Goal: Information Seeking & Learning: Learn about a topic

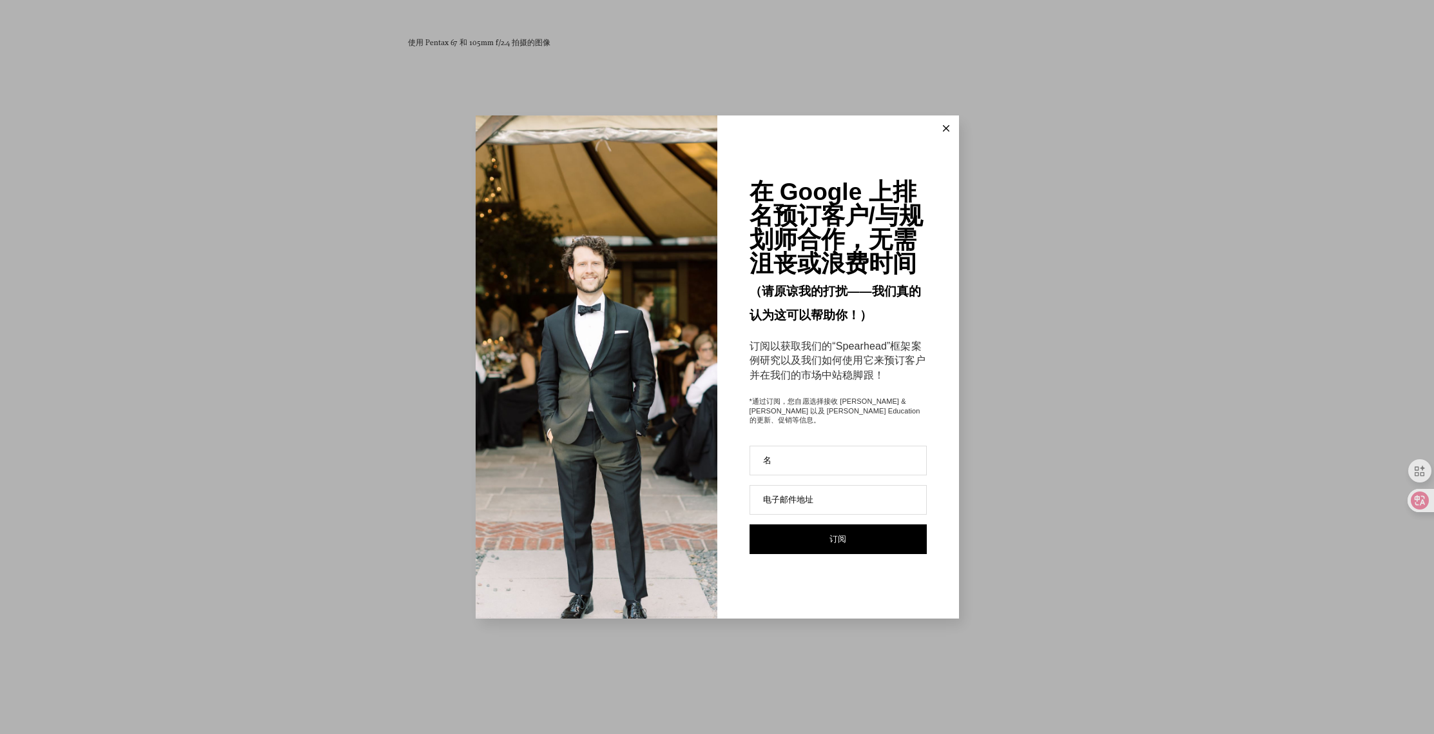
scroll to position [16575, 0]
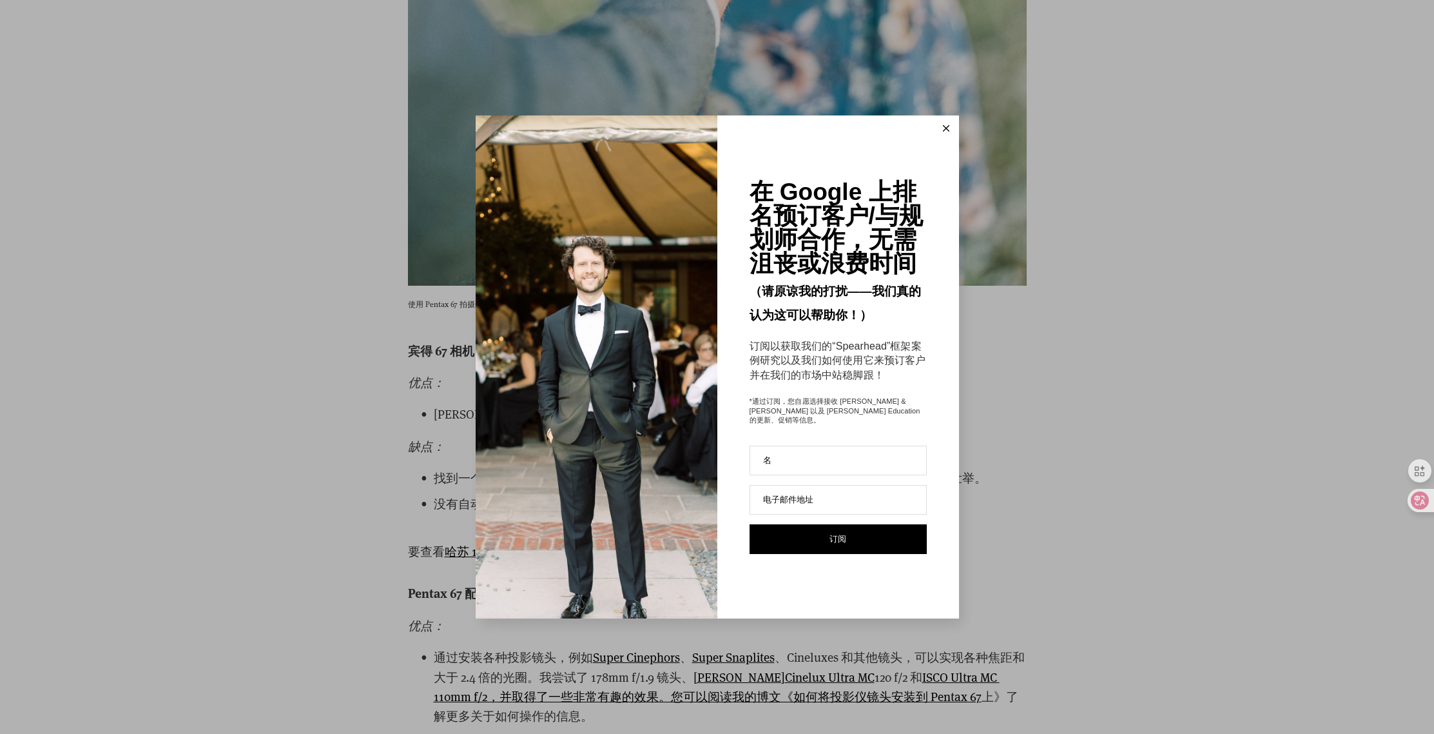
click at [948, 132] on icon at bounding box center [946, 128] width 6 height 6
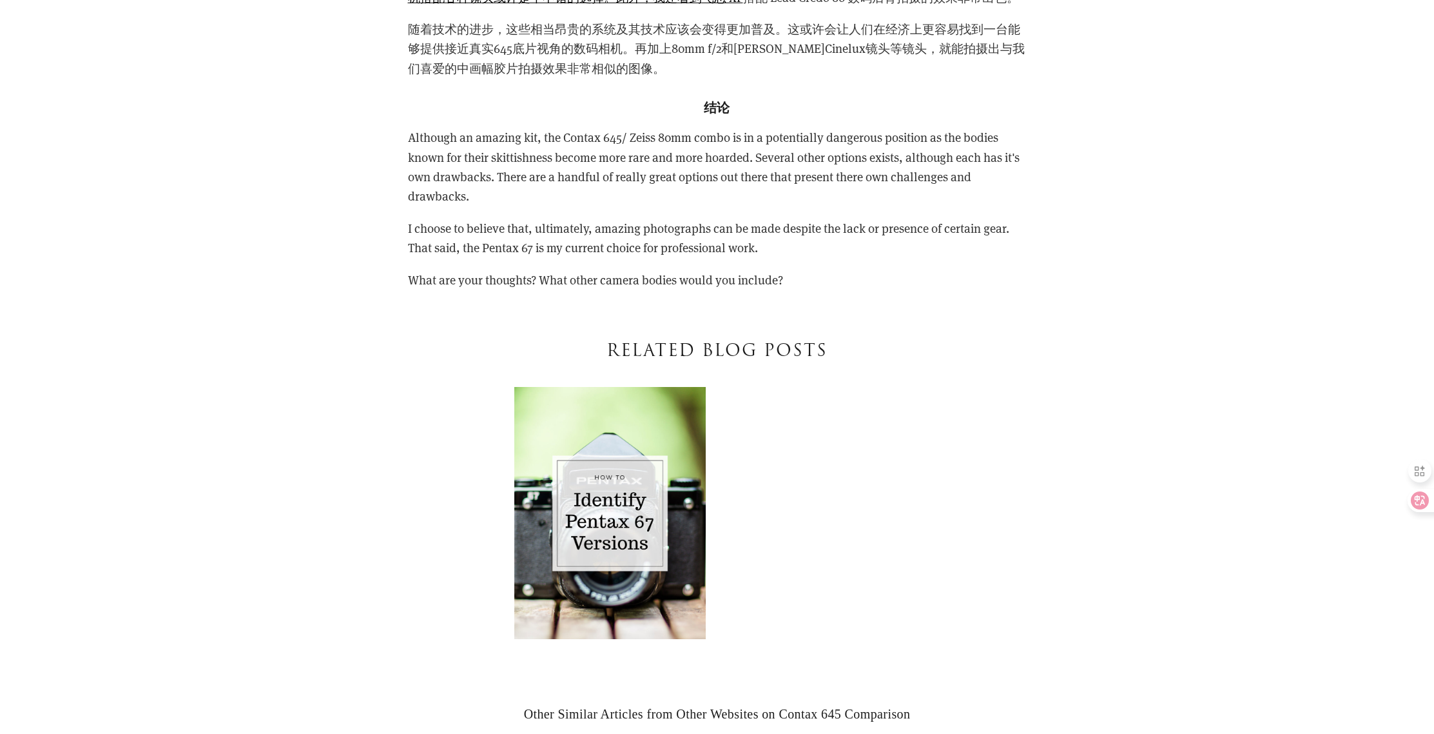
scroll to position [41326, 0]
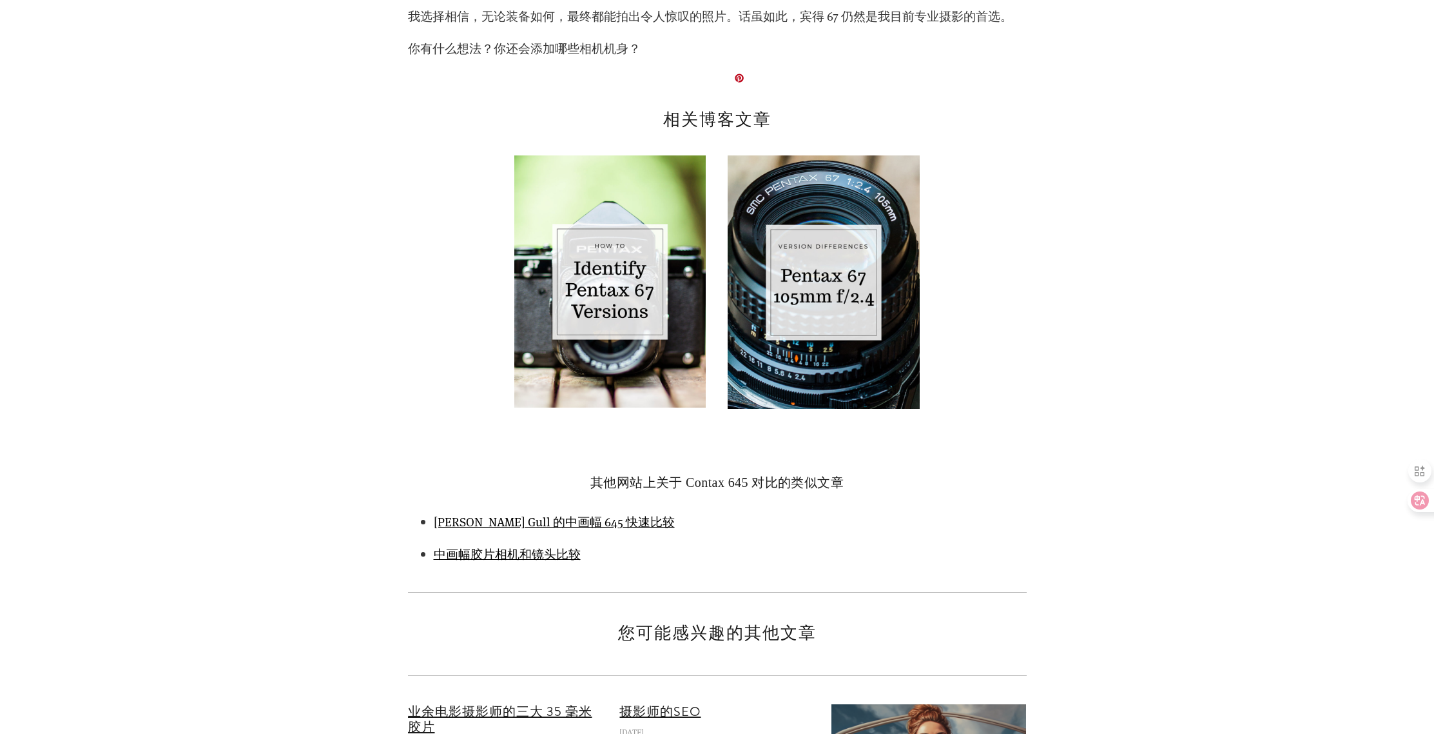
click at [833, 208] on img at bounding box center [823, 281] width 191 height 253
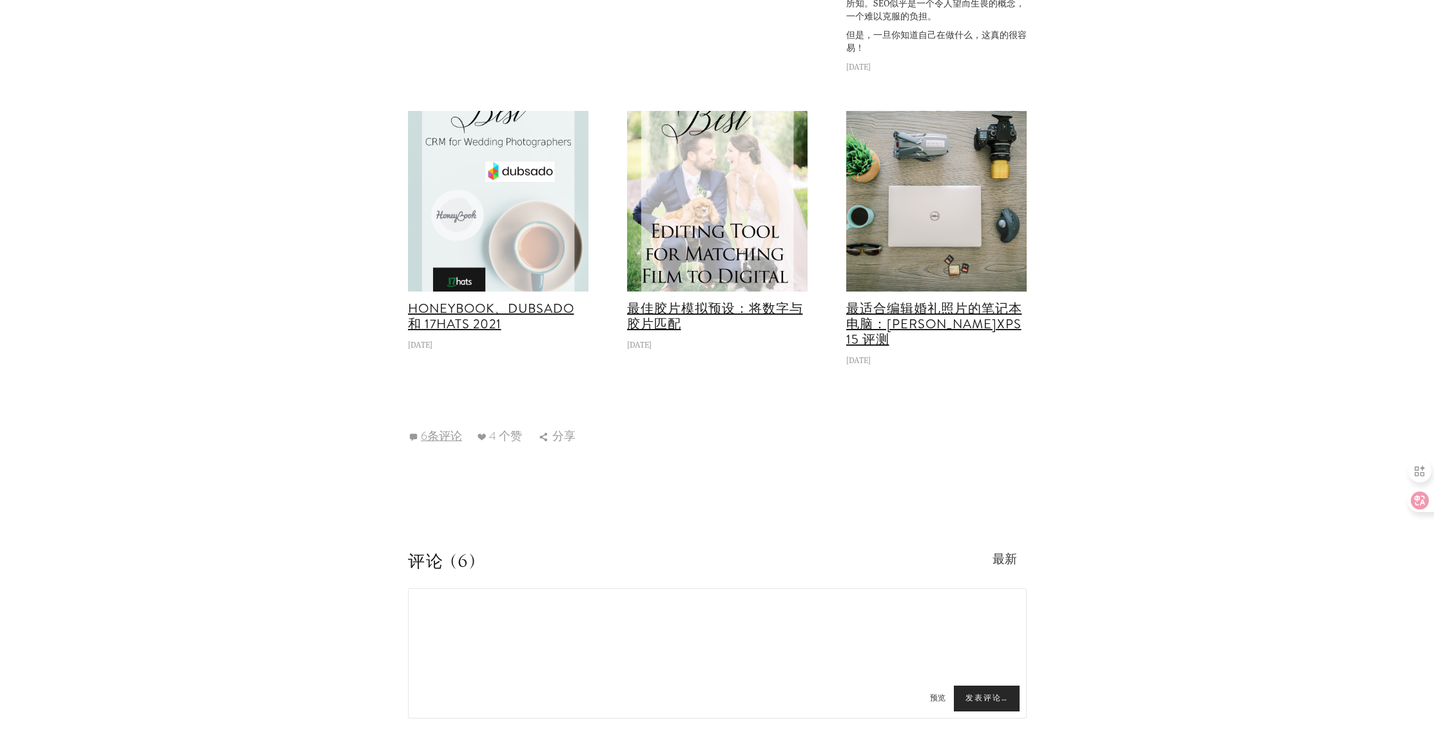
scroll to position [4543, 0]
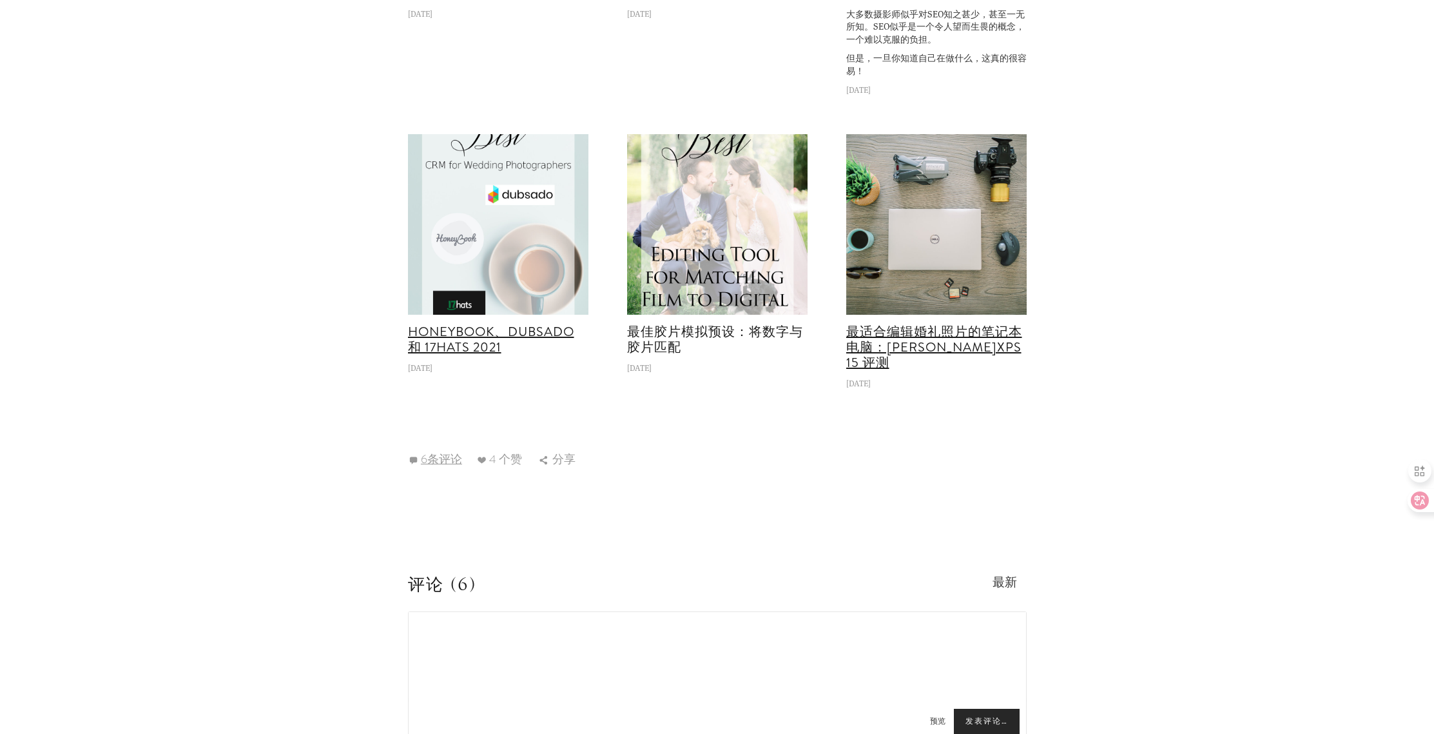
click at [763, 327] on font "最佳胶片模拟预设：将数字与胶片匹配" at bounding box center [715, 339] width 176 height 34
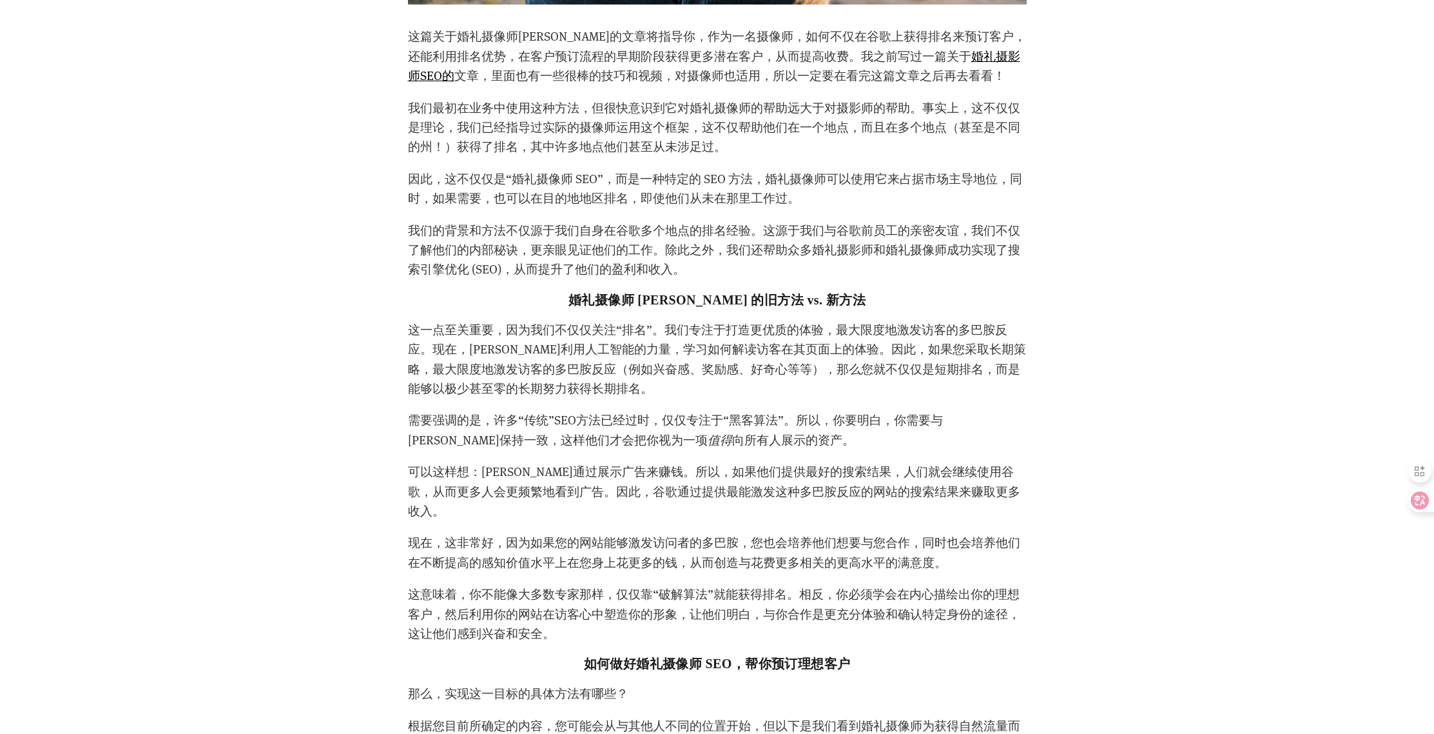
scroll to position [1542, 0]
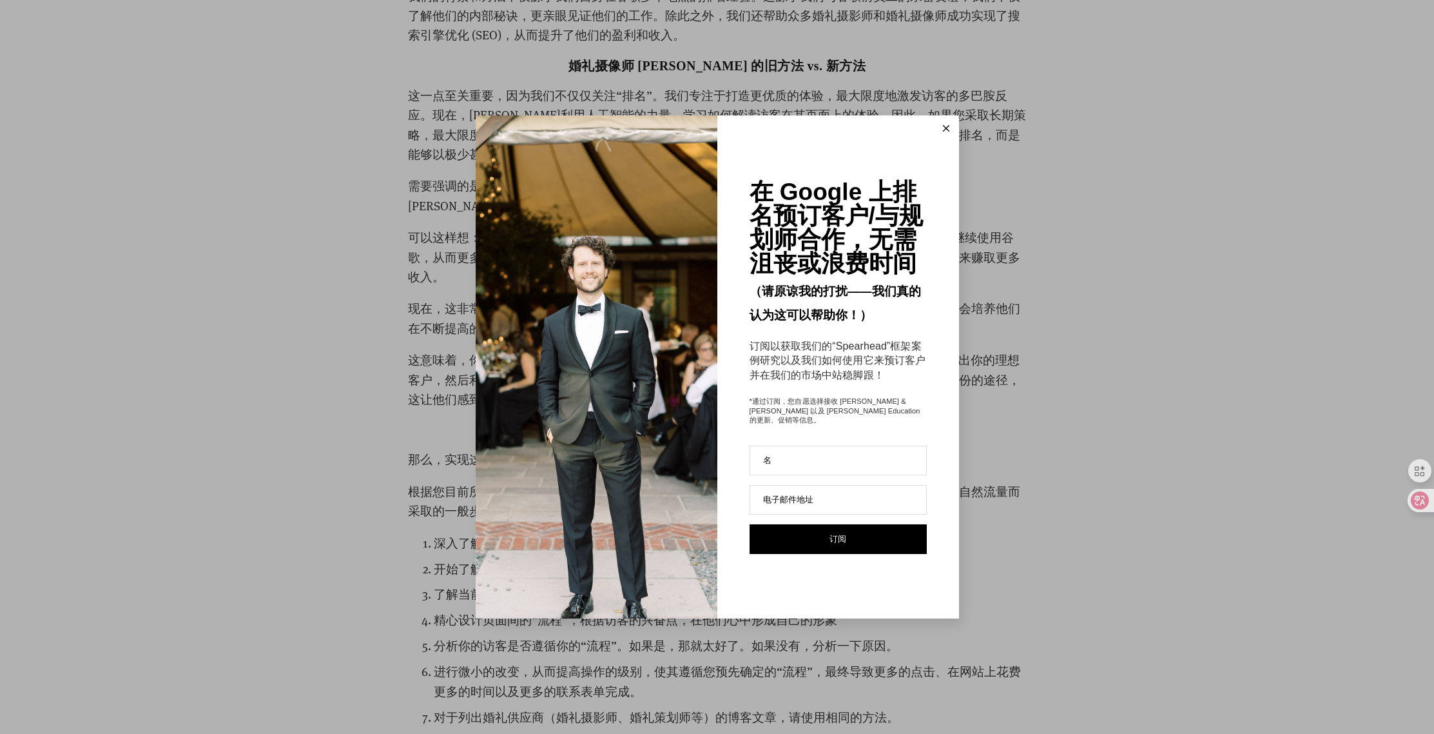
click at [946, 131] on line at bounding box center [946, 128] width 6 height 6
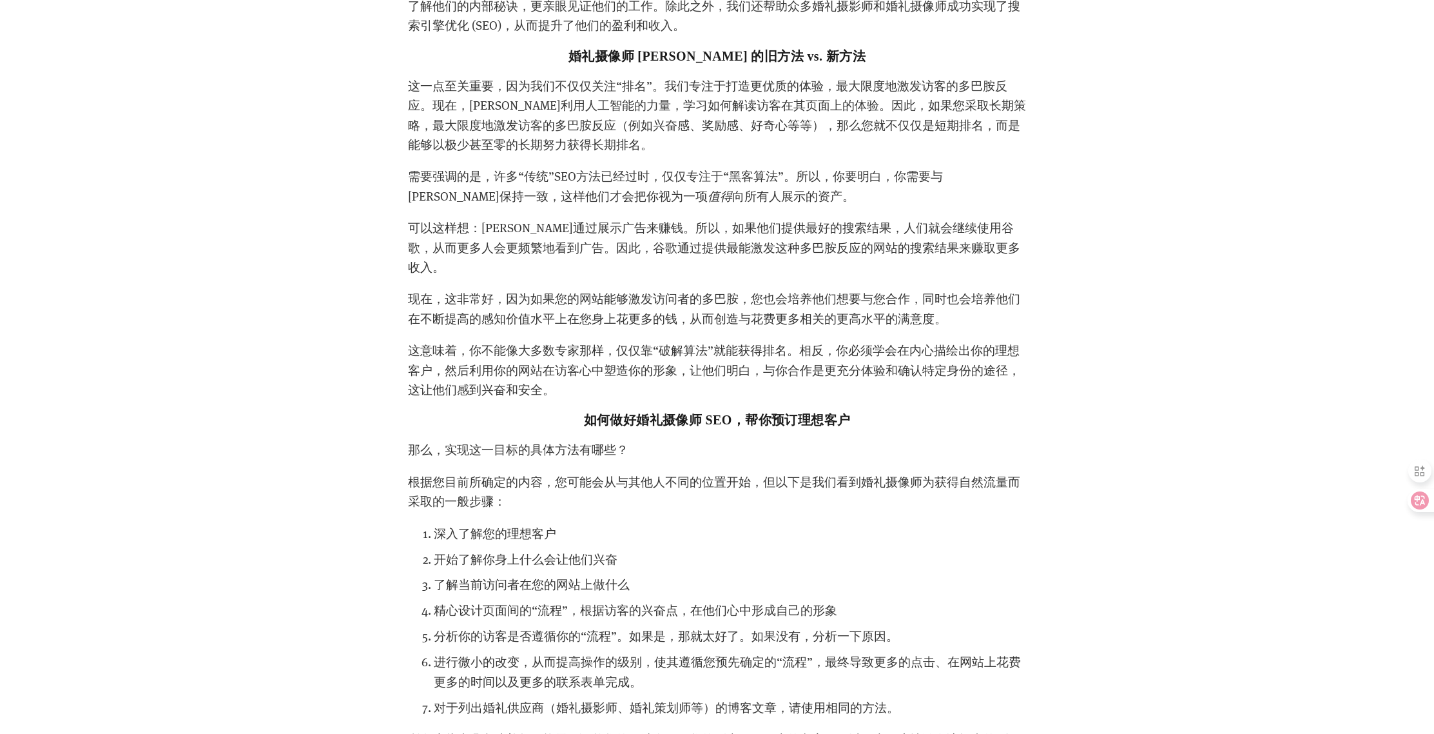
scroll to position [1308, 0]
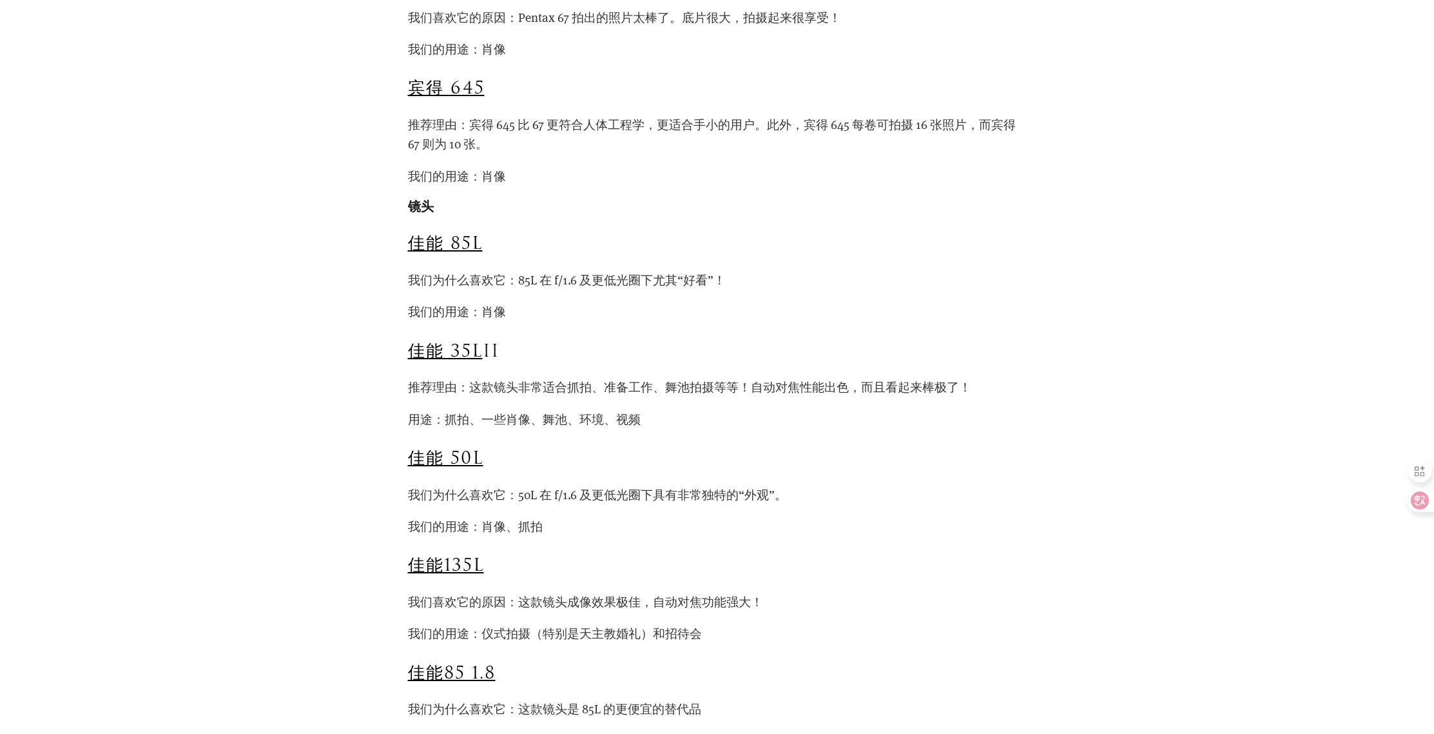
scroll to position [2200, 0]
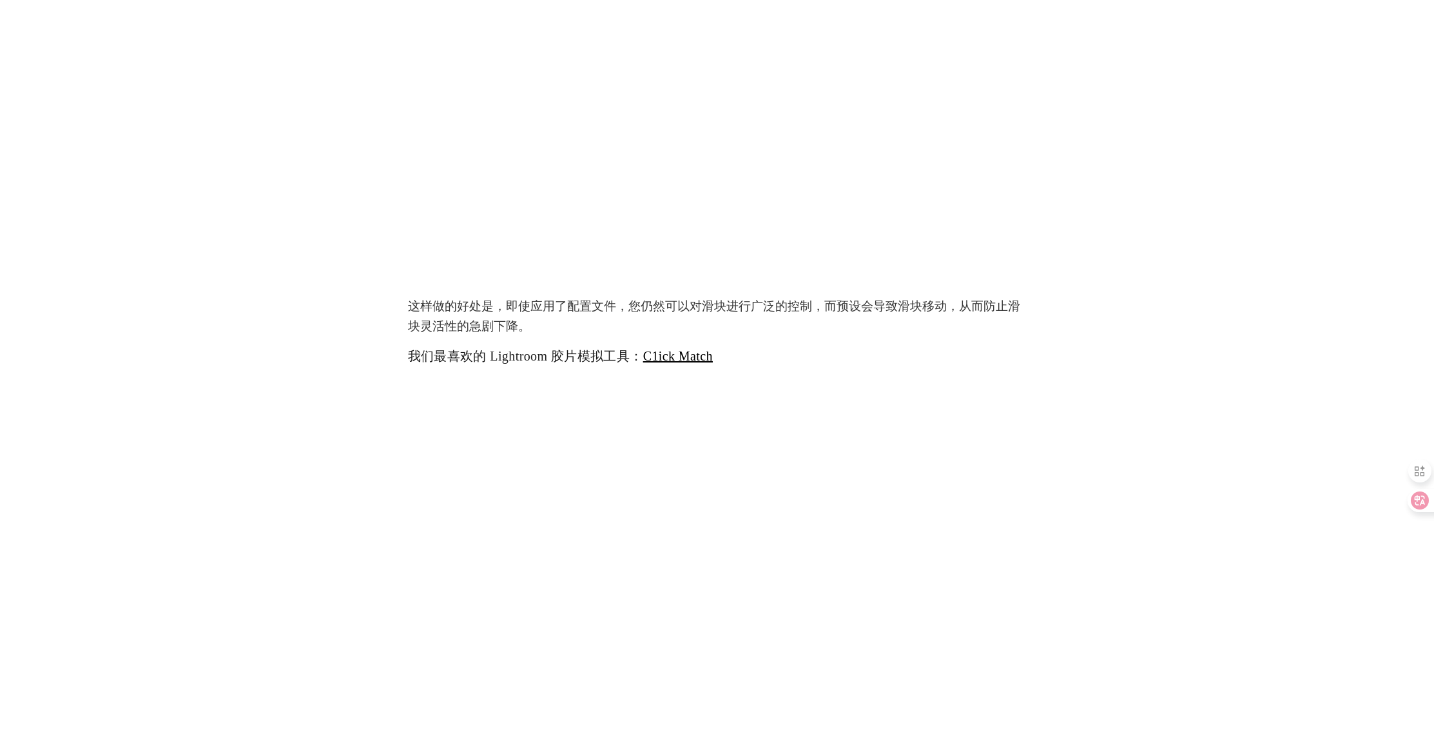
scroll to position [9246, 0]
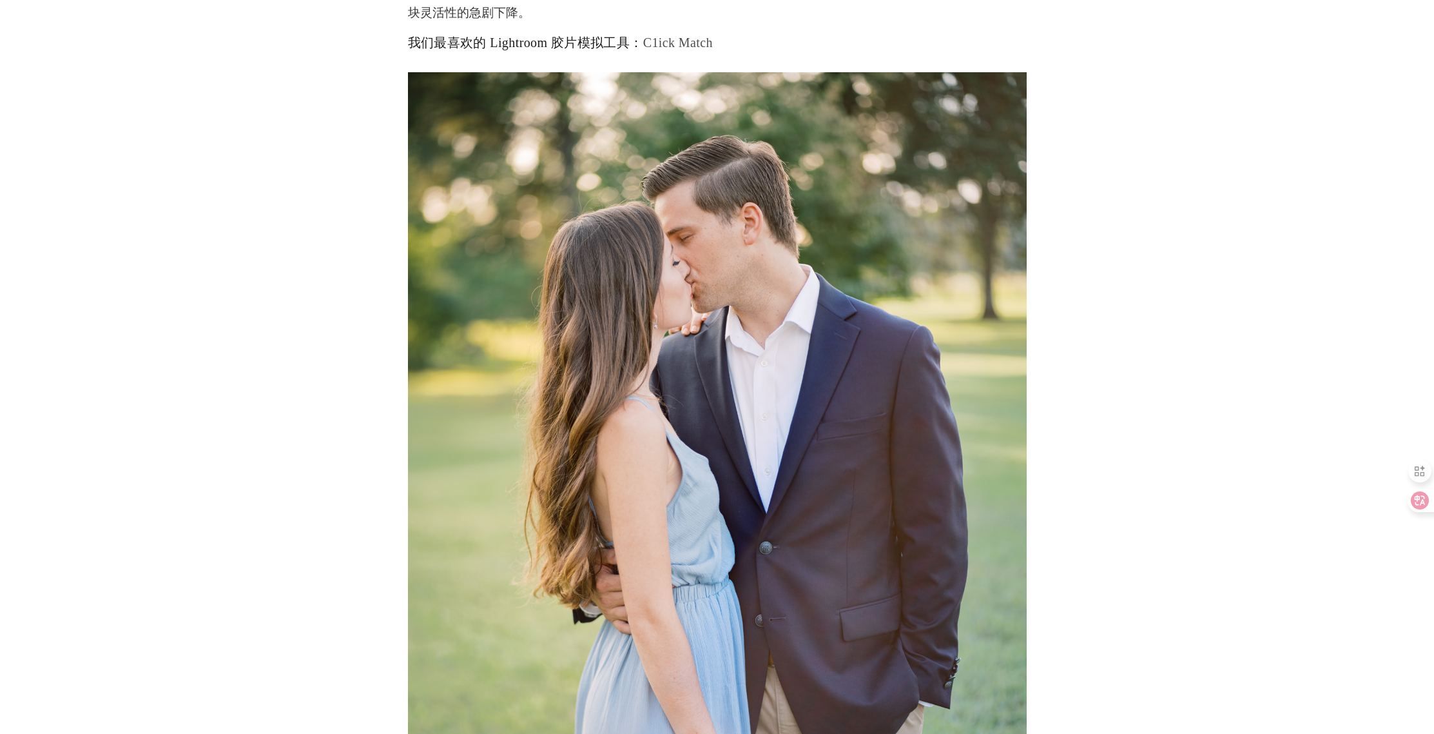
click at [708, 41] on font "C1ick Match" at bounding box center [678, 42] width 70 height 14
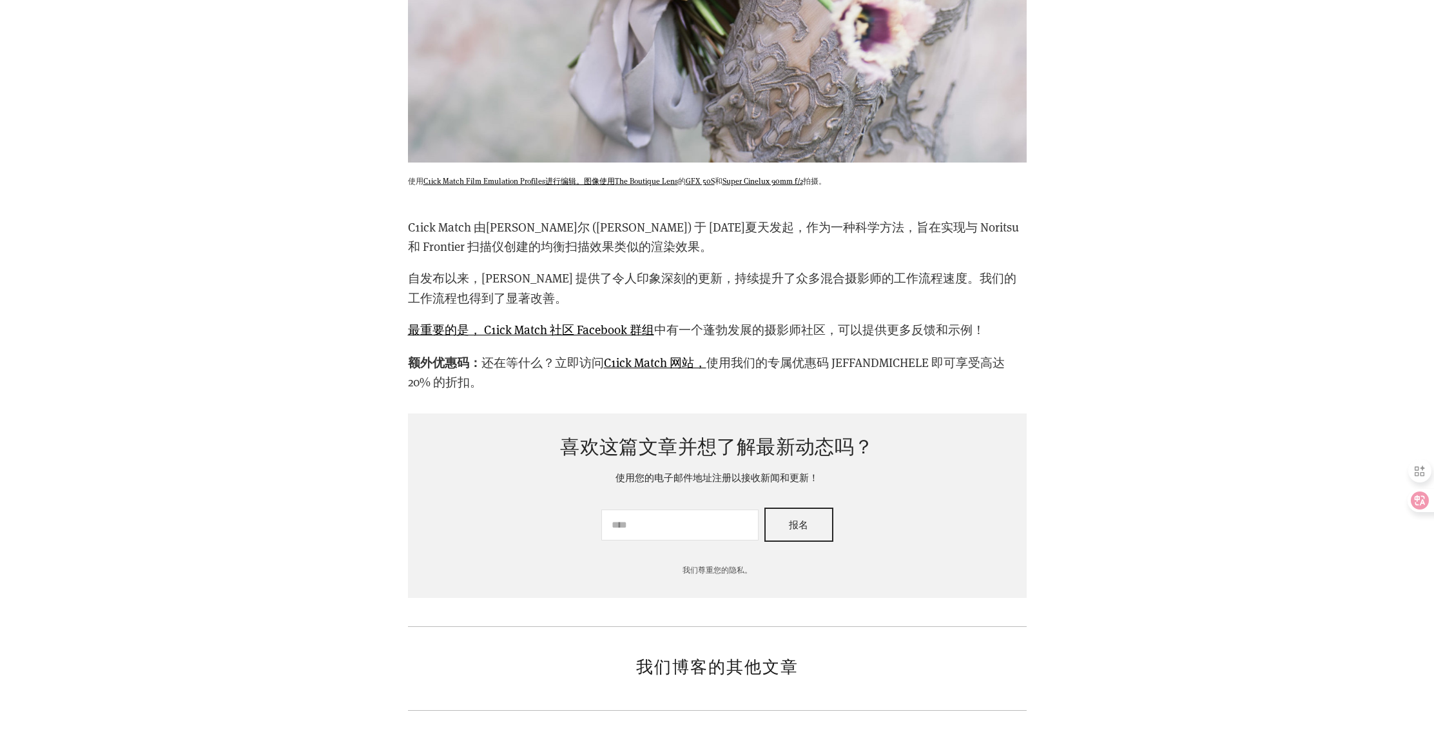
scroll to position [11012, 0]
